Goal: Task Accomplishment & Management: Use online tool/utility

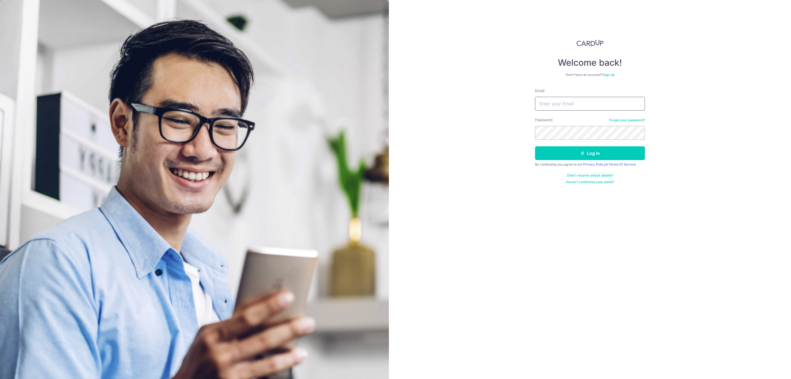
click at [538, 107] on input "Email" at bounding box center [590, 104] width 110 height 14
type input "[EMAIL_ADDRESS][DOMAIN_NAME]"
click at [535, 146] on button "Log in" at bounding box center [590, 153] width 110 height 14
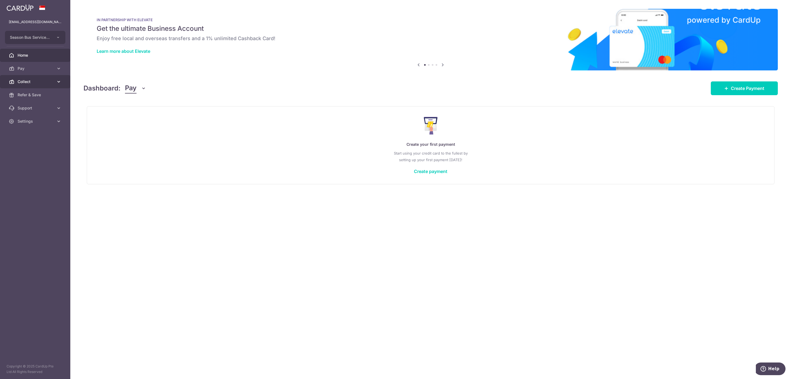
click at [27, 84] on span "Collect" at bounding box center [36, 81] width 36 height 5
click at [40, 118] on span "Payment Requests" at bounding box center [36, 120] width 36 height 5
